Goal: Task Accomplishment & Management: Use online tool/utility

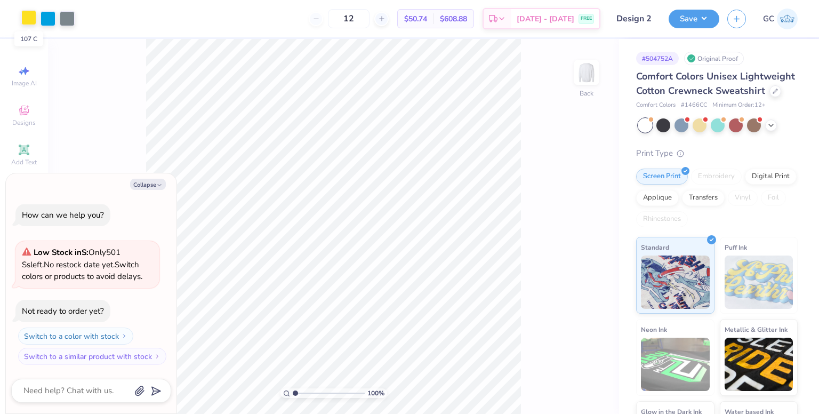
click at [26, 18] on div at bounding box center [28, 17] width 15 height 15
type textarea "x"
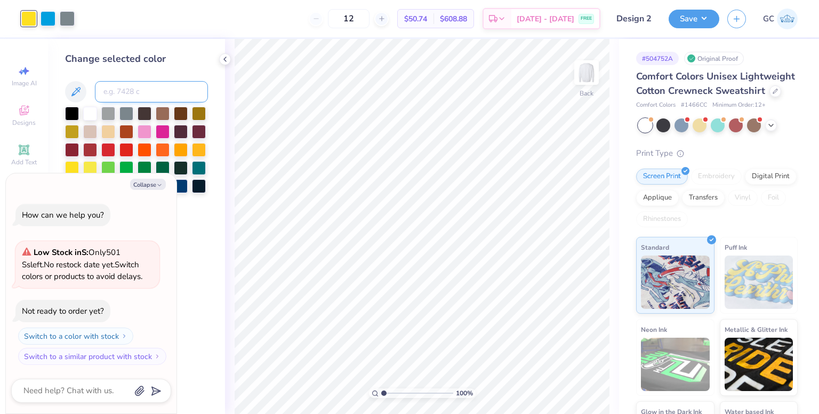
click at [122, 90] on input at bounding box center [151, 91] width 113 height 21
type input "1235"
type textarea "x"
type input "2"
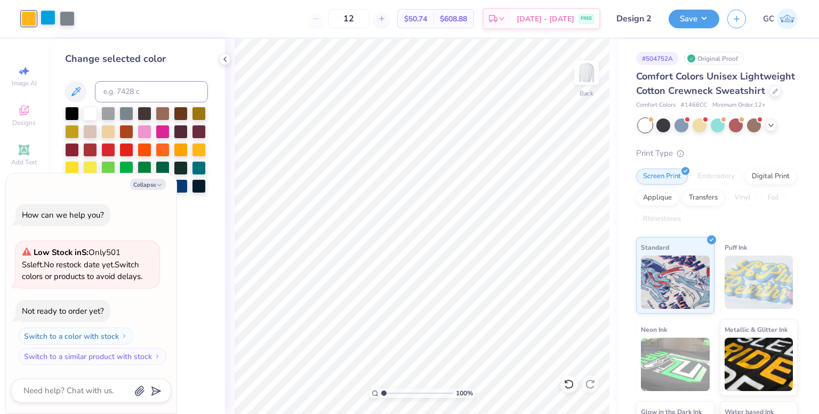
click at [45, 17] on div at bounding box center [48, 17] width 15 height 15
type textarea "x"
click at [124, 90] on input at bounding box center [151, 91] width 113 height 21
type input "2383c"
click at [772, 93] on icon at bounding box center [774, 89] width 5 height 5
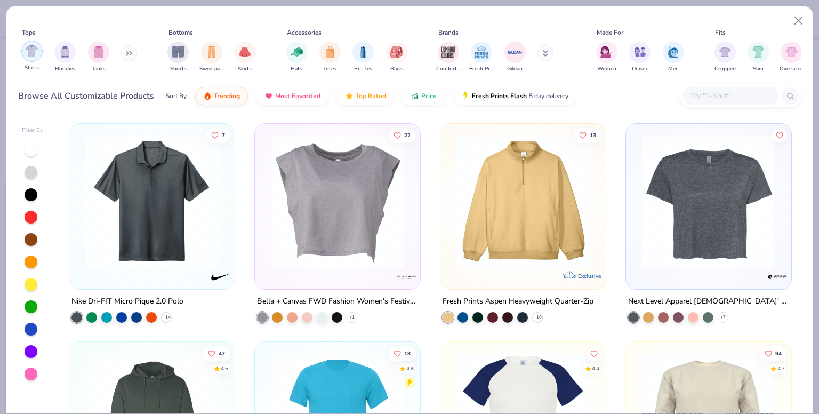
click at [30, 57] on div "filter for Shirts" at bounding box center [31, 51] width 21 height 21
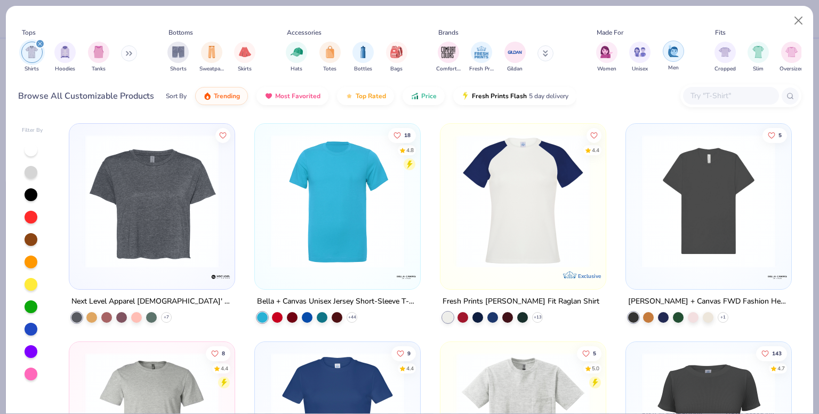
click at [672, 55] on img "filter for Men" at bounding box center [673, 51] width 12 height 12
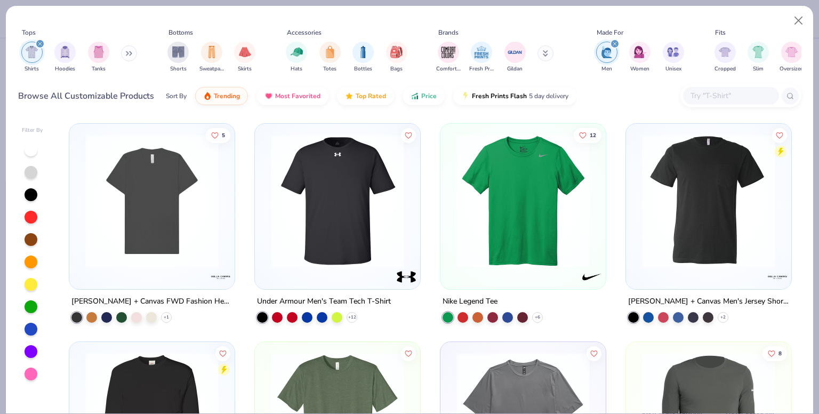
click at [685, 180] on img at bounding box center [708, 200] width 144 height 133
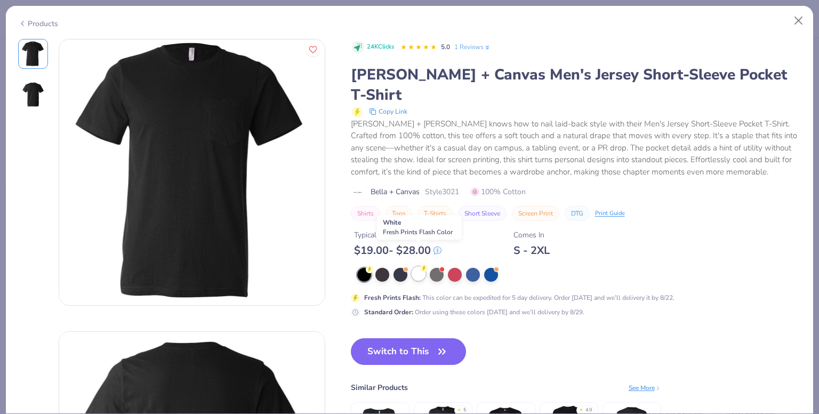
click at [415, 267] on div at bounding box center [418, 274] width 14 height 14
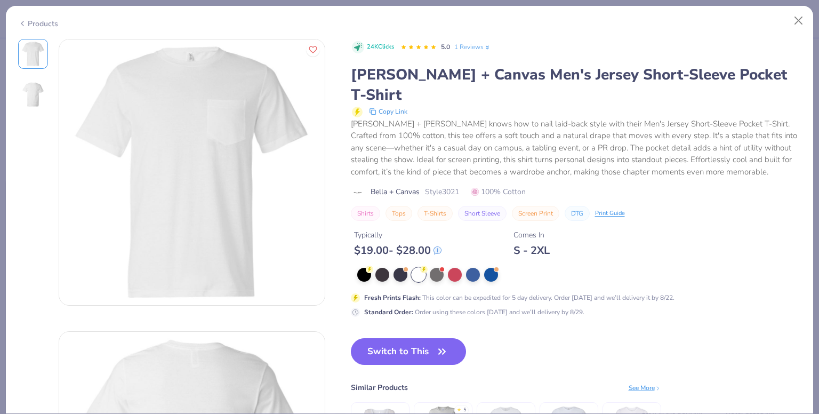
click at [29, 22] on div "Products" at bounding box center [38, 23] width 40 height 11
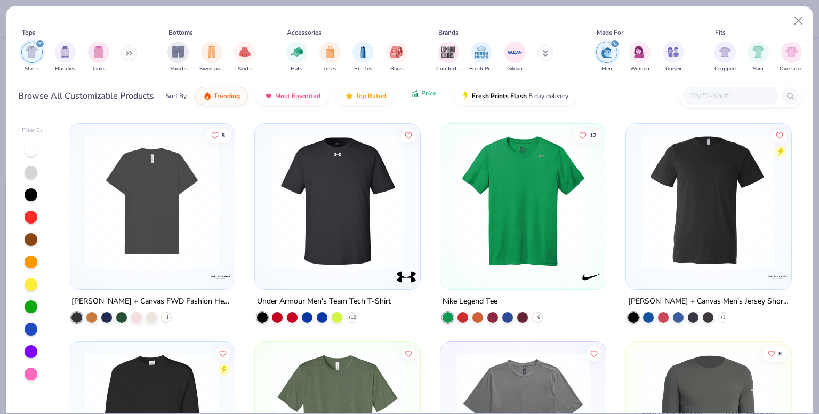
click at [416, 99] on button "Price" at bounding box center [423, 93] width 42 height 18
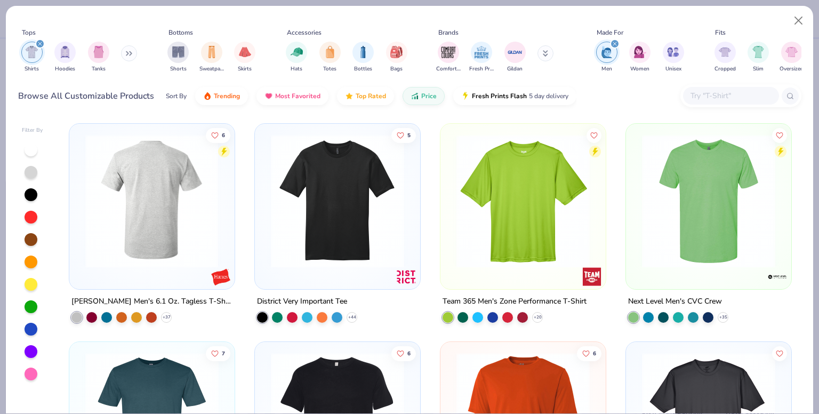
click at [151, 213] on img at bounding box center [152, 200] width 144 height 133
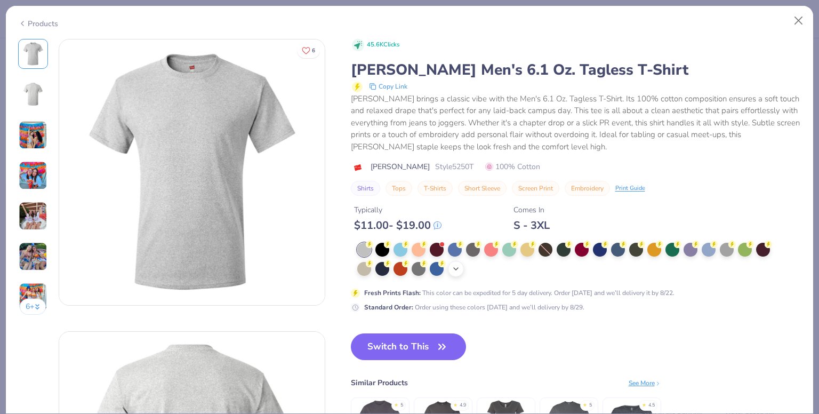
click at [452, 265] on icon at bounding box center [455, 268] width 9 height 9
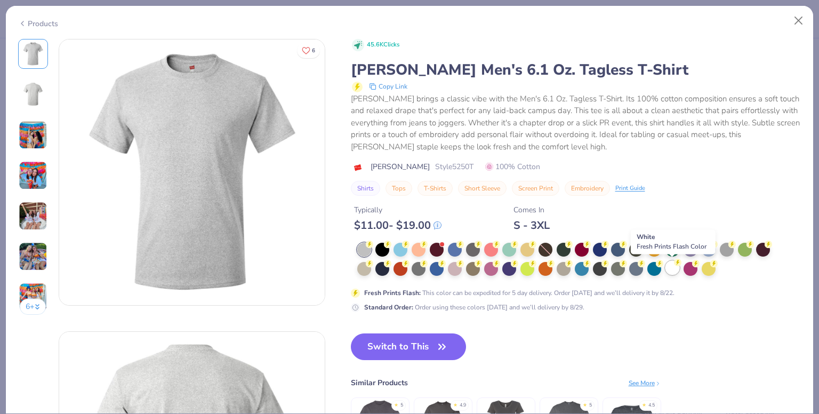
click at [672, 271] on div at bounding box center [672, 268] width 14 height 14
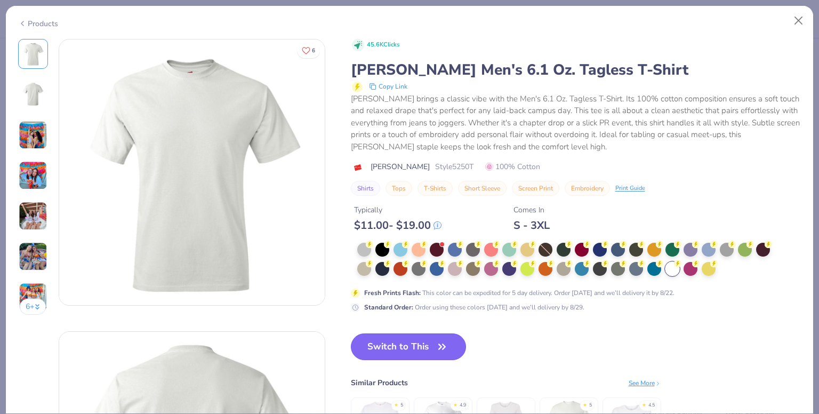
click at [426, 346] on button "Switch to This" at bounding box center [409, 346] width 116 height 27
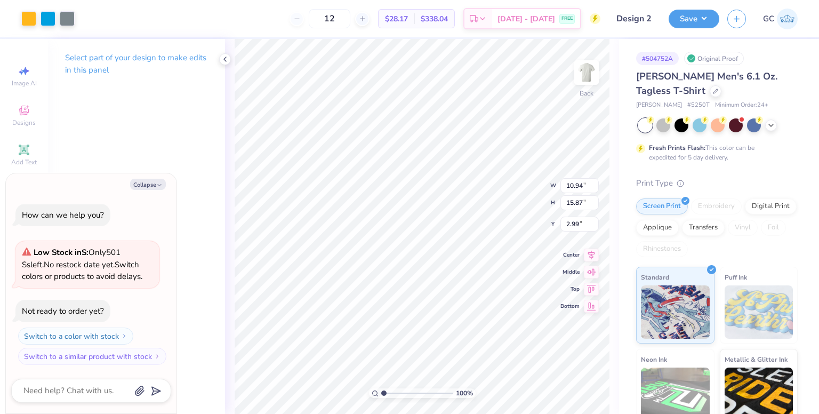
type textarea "x"
type input "9.70"
type input "14.07"
click at [588, 244] on icon at bounding box center [591, 244] width 15 height 13
type textarea "x"
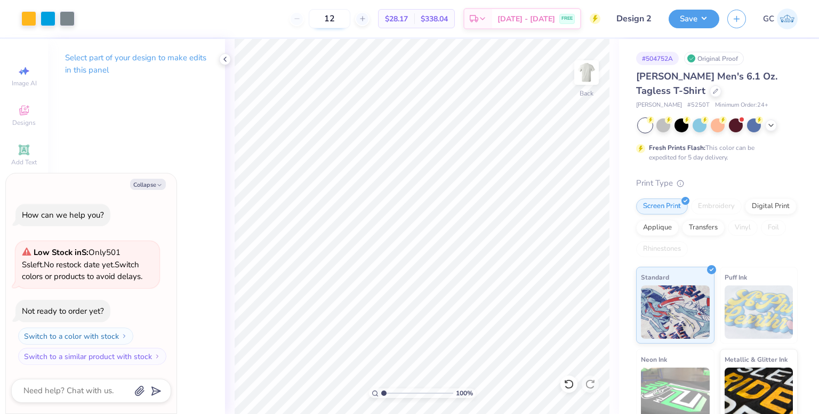
click at [350, 18] on input "12" at bounding box center [330, 18] width 42 height 19
type input "1"
type input "12"
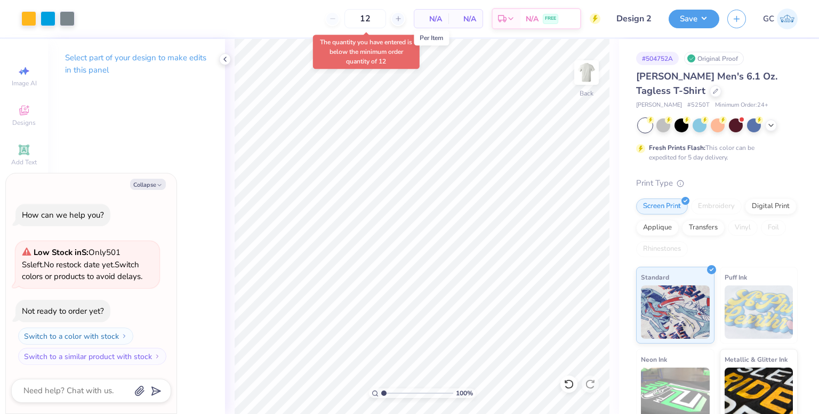
click at [439, 20] on span "N/A" at bounding box center [431, 18] width 21 height 11
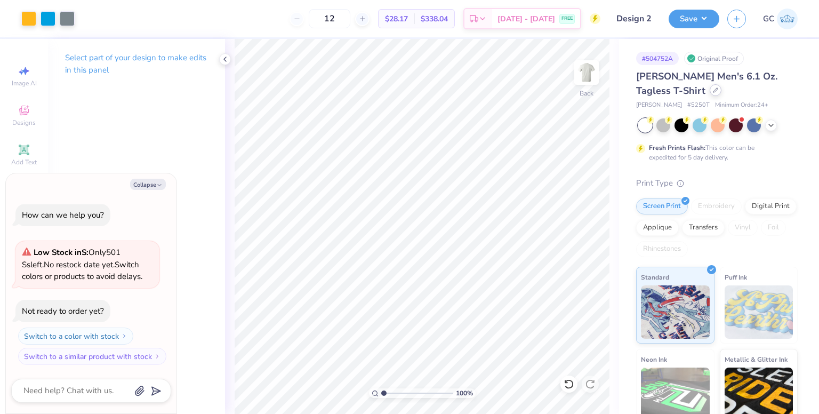
click at [713, 92] on icon at bounding box center [715, 89] width 5 height 5
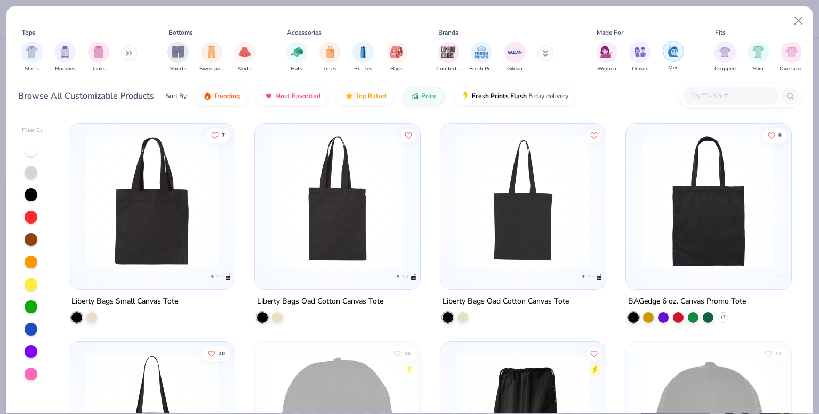
click at [671, 55] on img "filter for Men" at bounding box center [673, 51] width 12 height 12
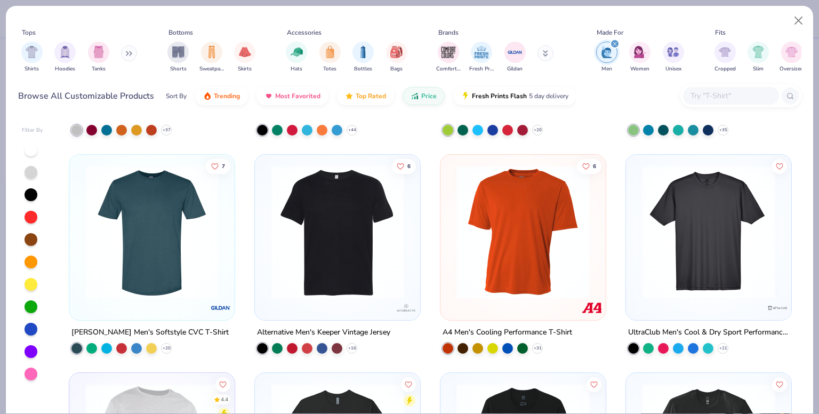
scroll to position [188, 0]
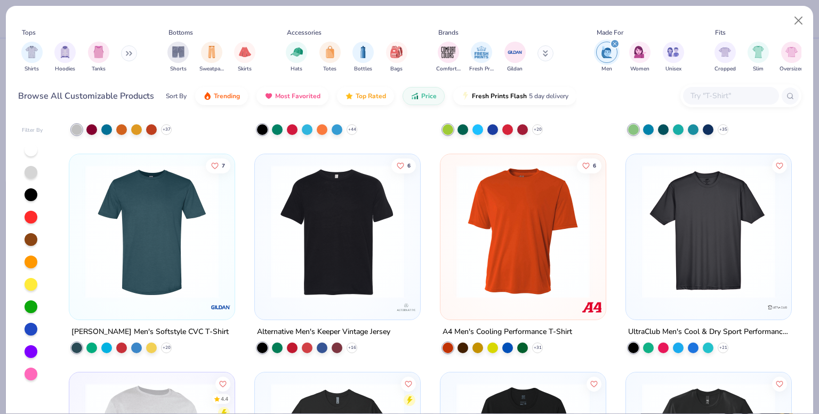
click at [141, 268] on img at bounding box center [152, 231] width 144 height 133
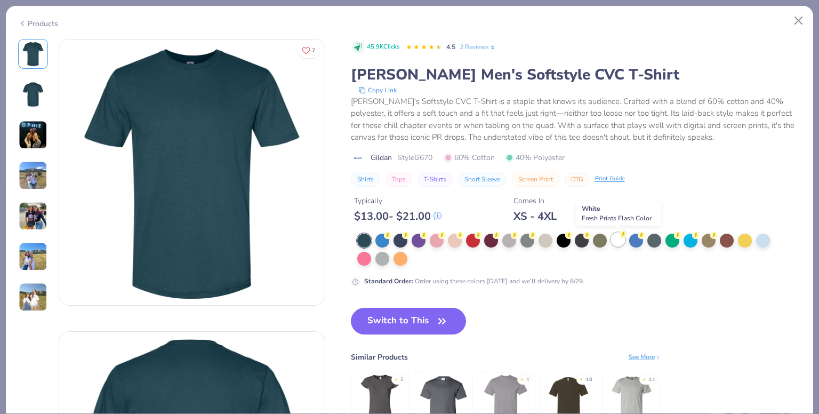
click at [615, 237] on div at bounding box center [618, 239] width 14 height 14
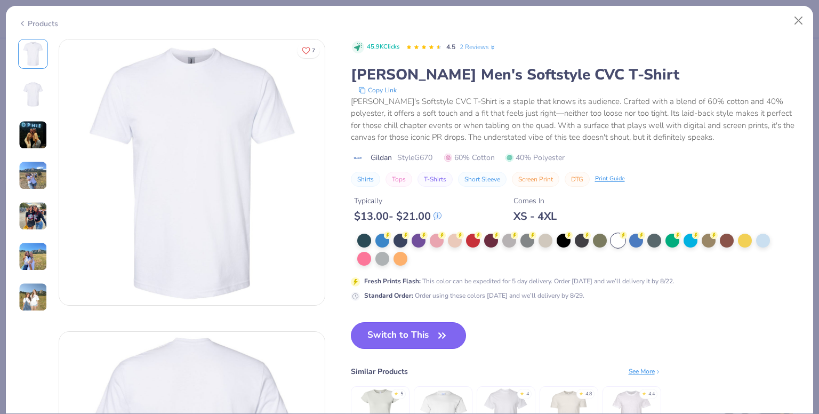
click at [420, 333] on button "Switch to This" at bounding box center [409, 335] width 116 height 27
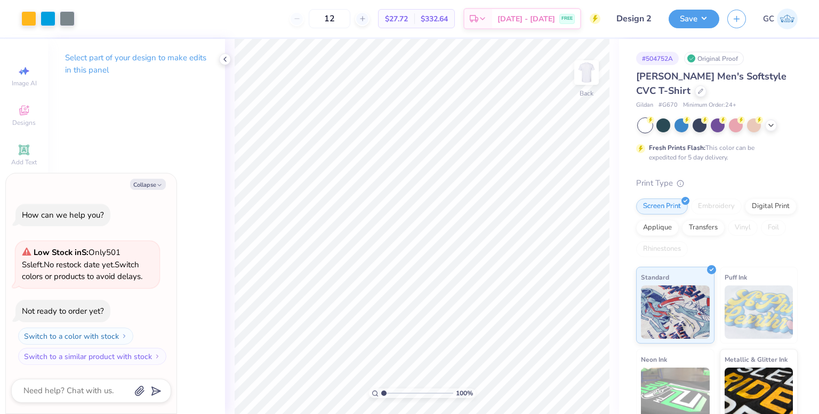
click at [311, 19] on div "12" at bounding box center [329, 18] width 80 height 19
click at [67, 23] on div at bounding box center [67, 17] width 15 height 15
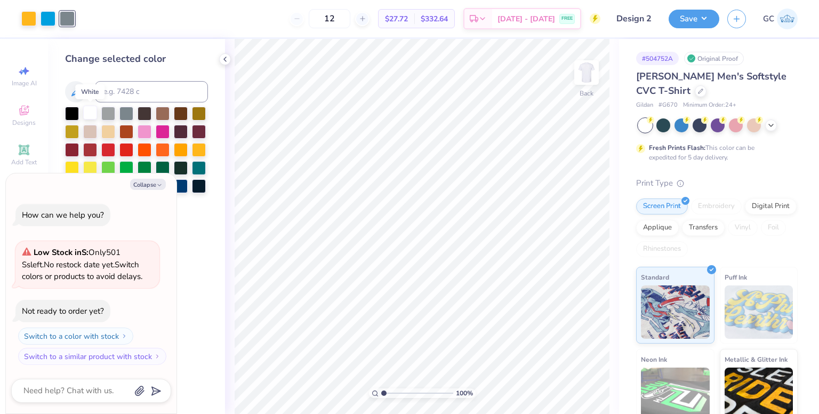
click at [87, 116] on div at bounding box center [90, 113] width 14 height 14
click at [772, 126] on icon at bounding box center [770, 124] width 9 height 9
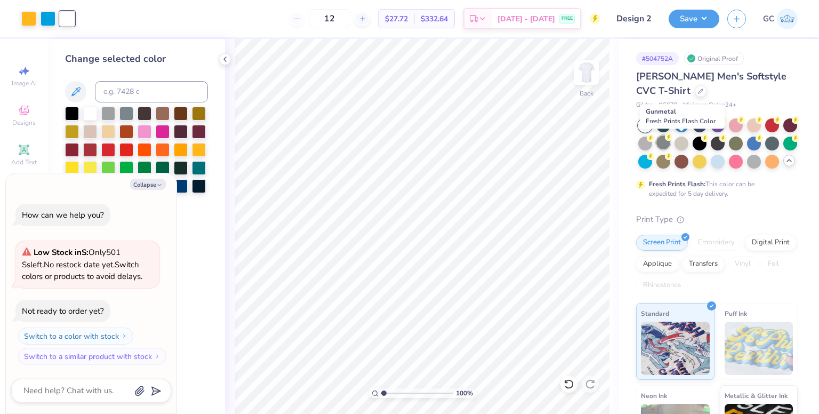
click at [670, 143] on div at bounding box center [663, 142] width 14 height 14
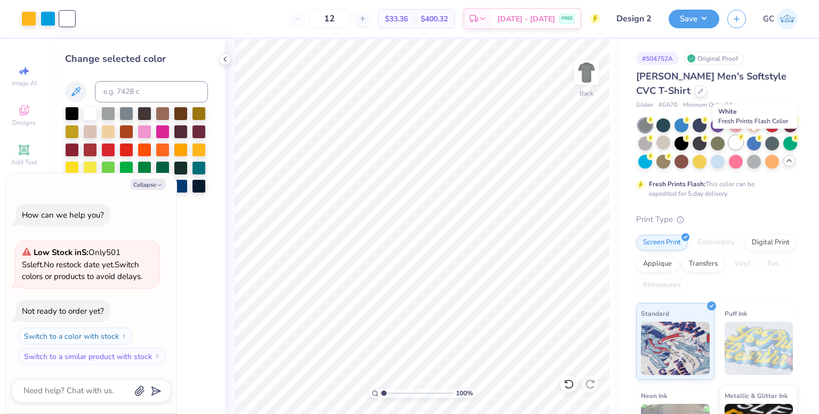
click at [654, 124] on circle at bounding box center [650, 119] width 7 height 7
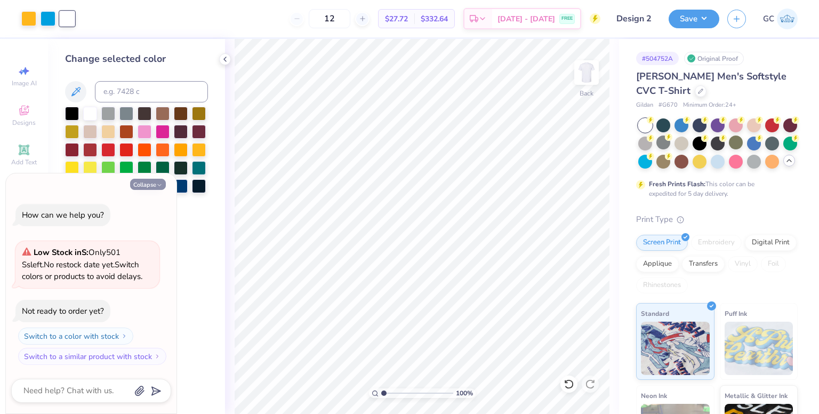
click at [147, 185] on button "Collapse" at bounding box center [148, 184] width 36 height 11
type textarea "x"
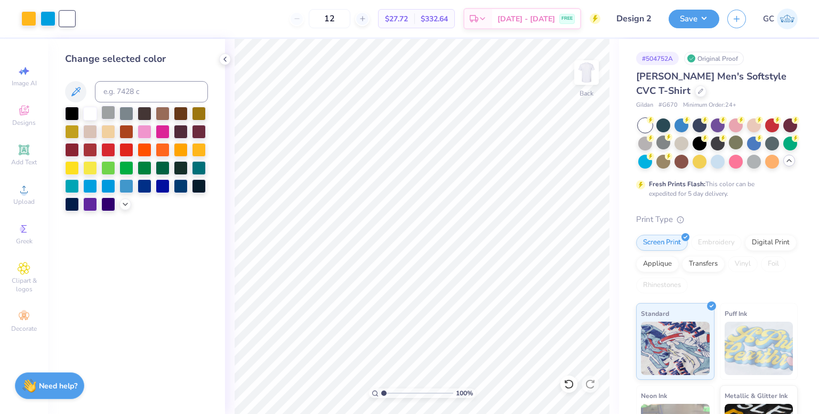
click at [112, 116] on div at bounding box center [108, 113] width 14 height 14
click at [634, 21] on input "Design 2" at bounding box center [634, 18] width 52 height 21
click at [650, 19] on input "Design 2" at bounding box center [634, 18] width 52 height 21
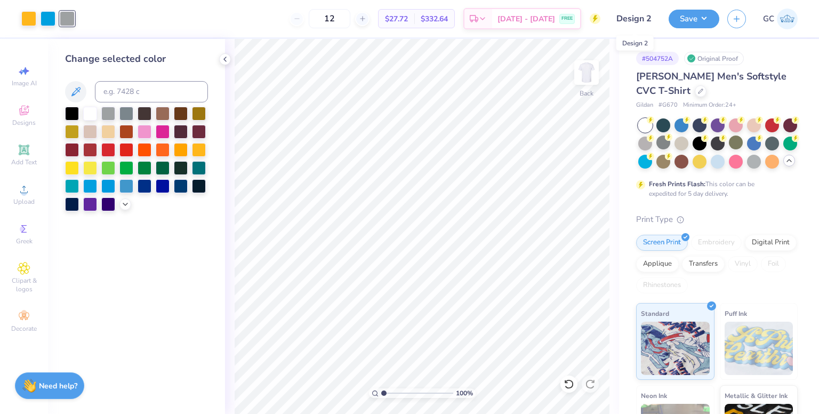
click at [616, 19] on input "Design 2" at bounding box center [634, 18] width 52 height 21
click at [695, 22] on button "Save" at bounding box center [693, 17] width 51 height 19
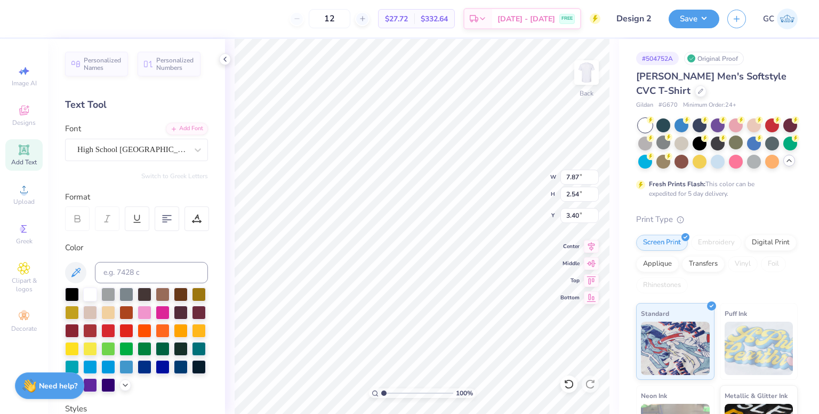
scroll to position [9, 1]
type textarea "B"
type textarea "LA"
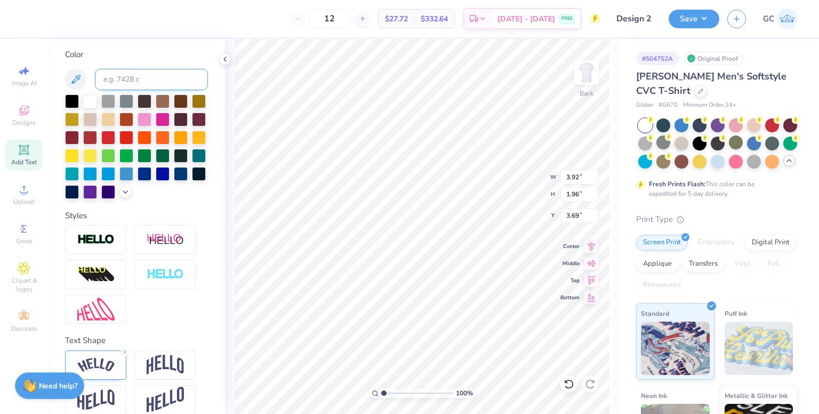
scroll to position [224, 0]
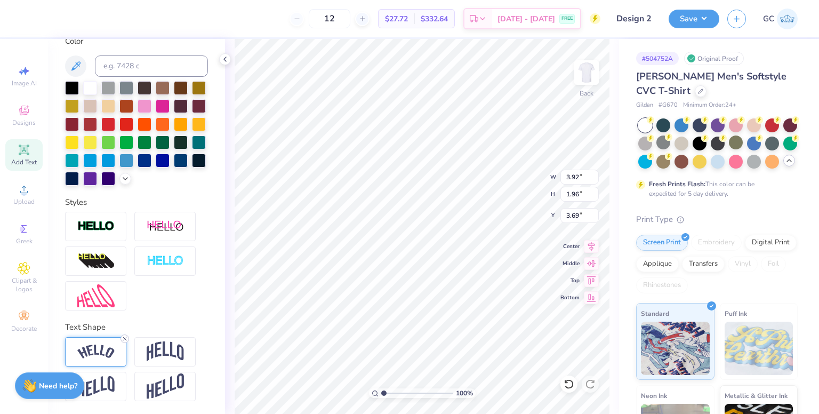
click at [127, 337] on icon at bounding box center [125, 338] width 6 height 6
type input "2.10"
type input "1.75"
type input "3.79"
type input "3.51"
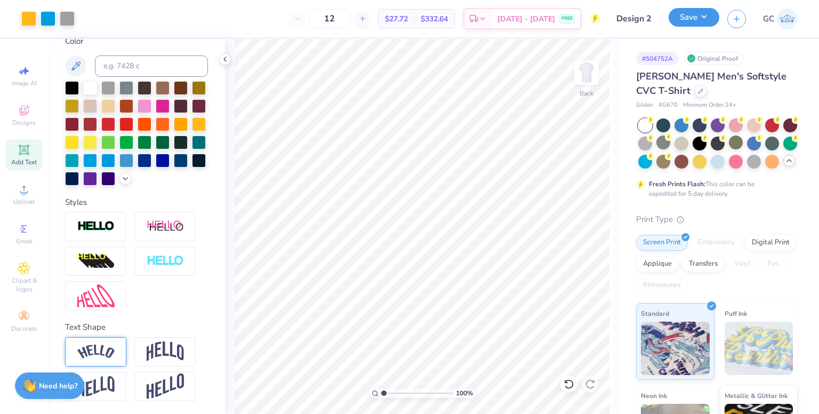
click at [686, 19] on button "Save" at bounding box center [693, 17] width 51 height 19
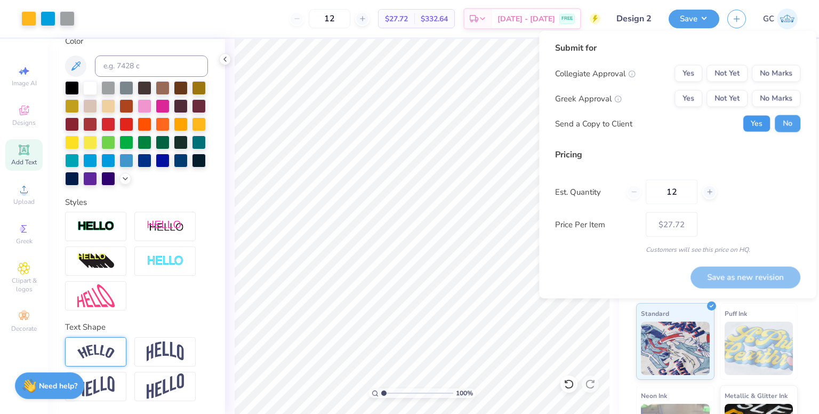
click at [752, 123] on button "Yes" at bounding box center [757, 123] width 28 height 17
click at [723, 75] on button "Not Yet" at bounding box center [726, 73] width 41 height 17
click at [726, 93] on button "Not Yet" at bounding box center [726, 98] width 41 height 17
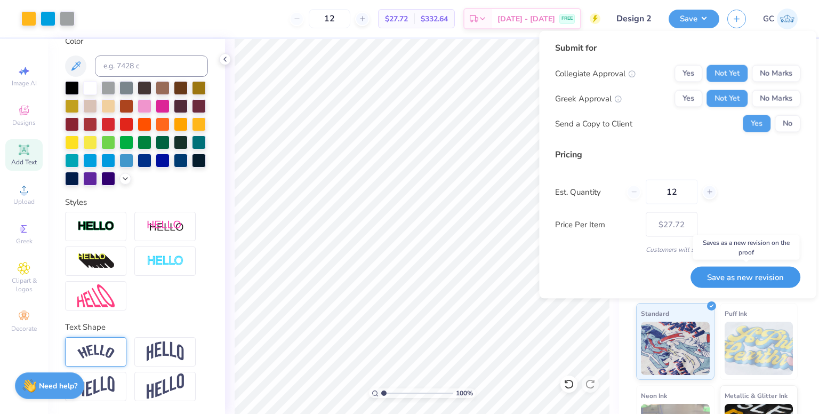
click at [727, 276] on button "Save as new revision" at bounding box center [745, 276] width 110 height 21
type input "– –"
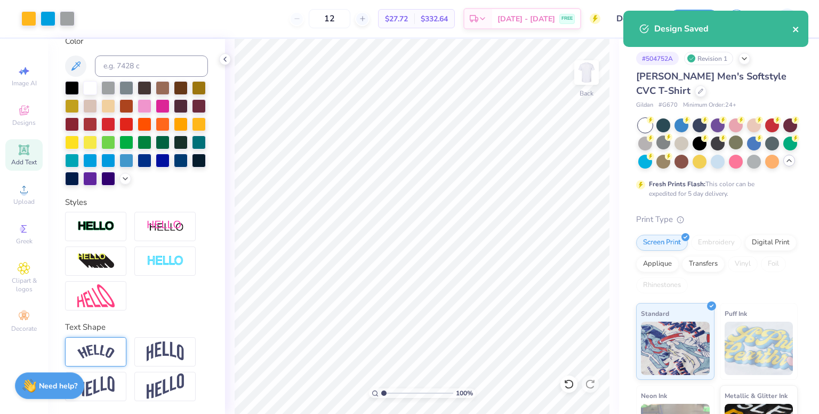
click at [796, 30] on icon "close" at bounding box center [795, 29] width 5 height 5
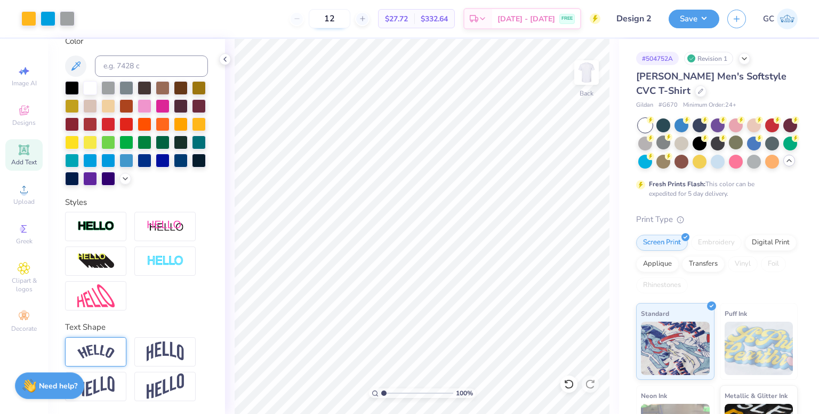
click at [350, 18] on input "12" at bounding box center [330, 18] width 42 height 19
type input "1"
type input "2"
type input "4"
type input "5"
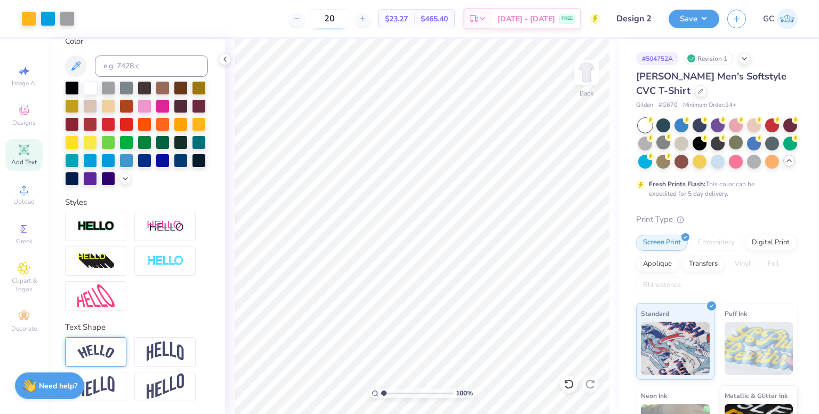
type input "2"
type input "1"
type input "12"
click at [691, 21] on button "Save" at bounding box center [693, 17] width 51 height 19
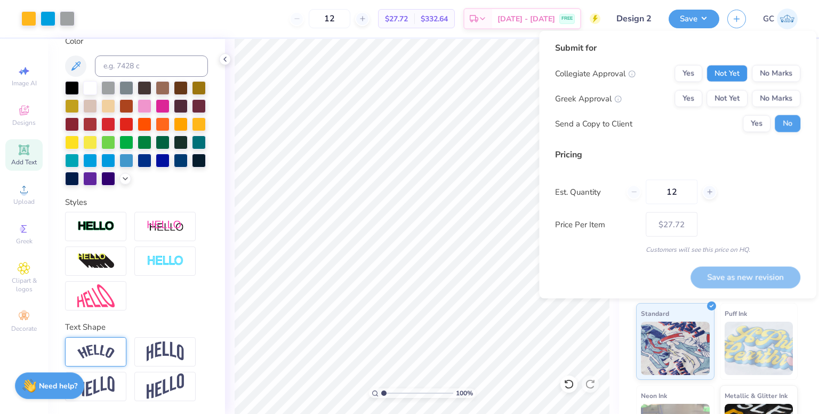
click at [727, 72] on button "Not Yet" at bounding box center [726, 73] width 41 height 17
click at [720, 100] on button "Not Yet" at bounding box center [726, 98] width 41 height 17
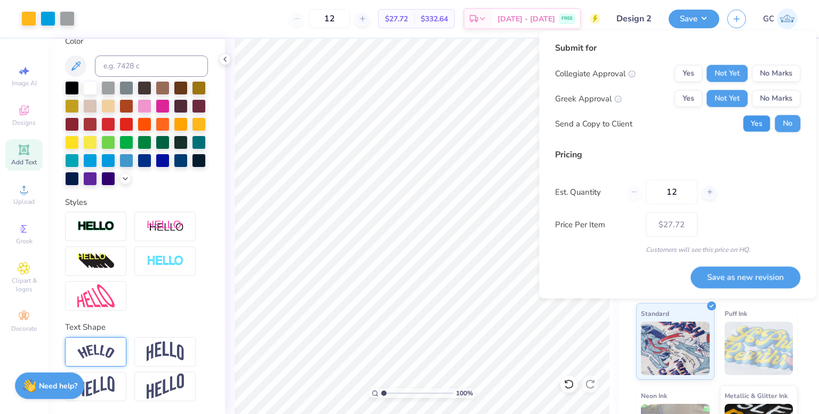
click at [762, 126] on button "Yes" at bounding box center [757, 123] width 28 height 17
click at [744, 278] on button "Save as new revision" at bounding box center [745, 276] width 110 height 21
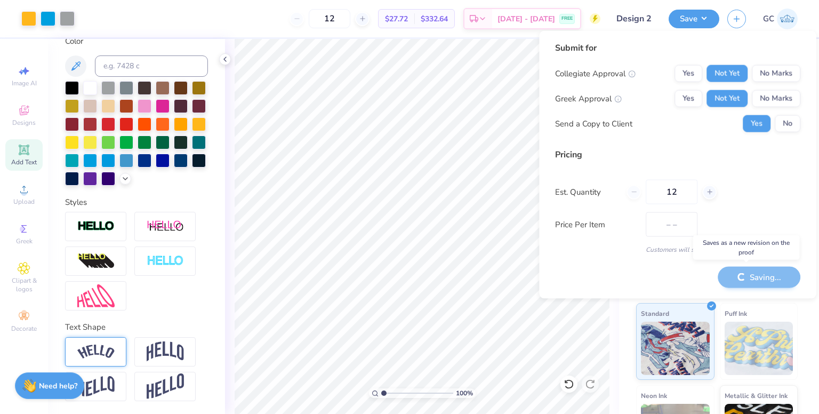
type input "$27.72"
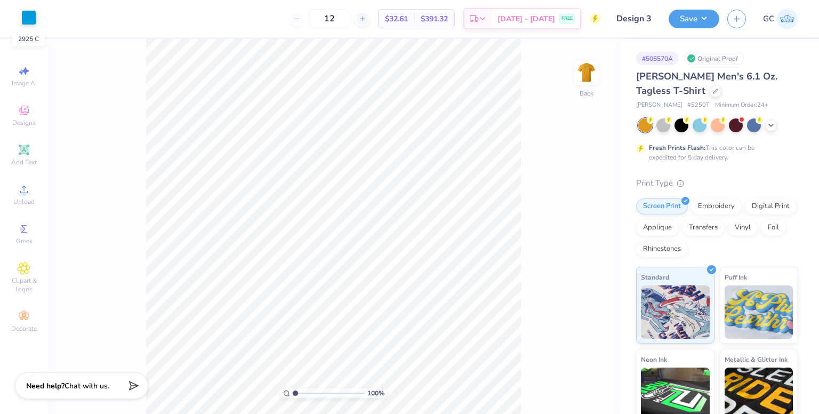
click at [27, 15] on div at bounding box center [28, 17] width 15 height 15
